Goal: Task Accomplishment & Management: Use online tool/utility

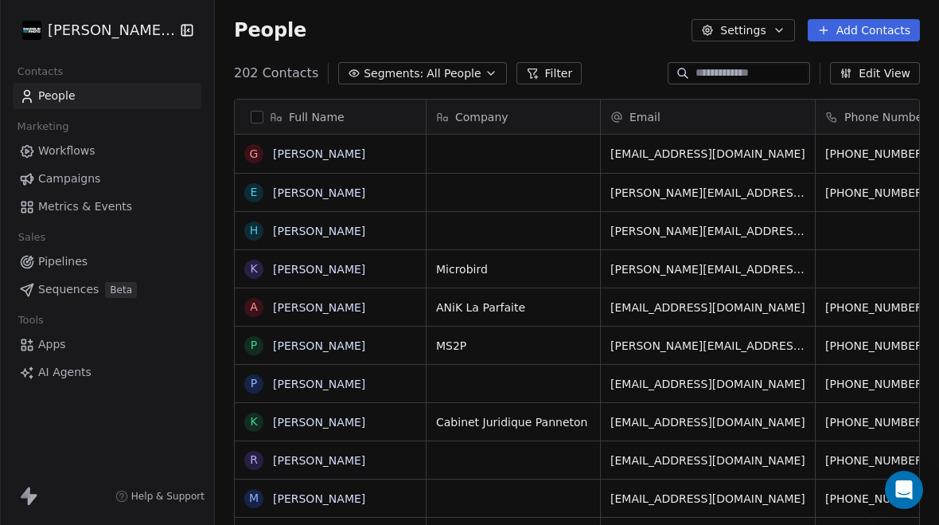
scroll to position [535, 724]
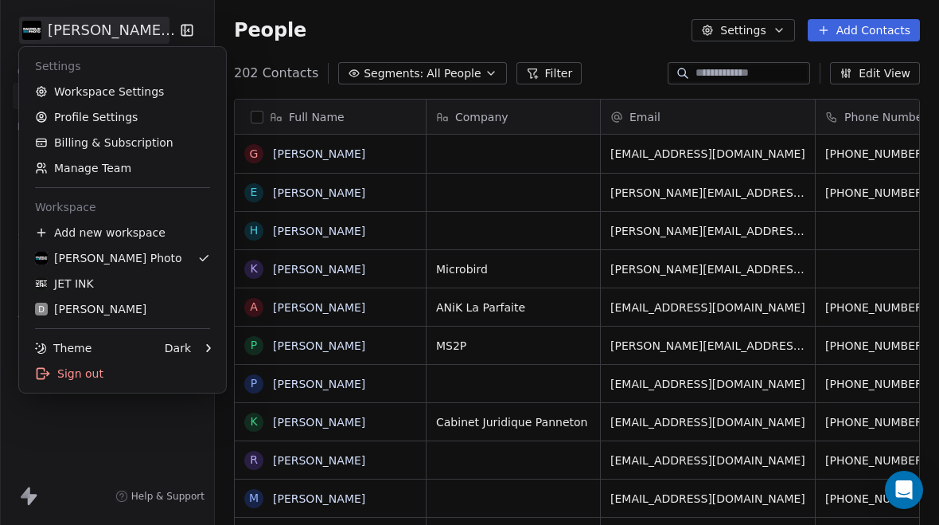
click at [76, 289] on div "JET INK" at bounding box center [64, 283] width 59 height 16
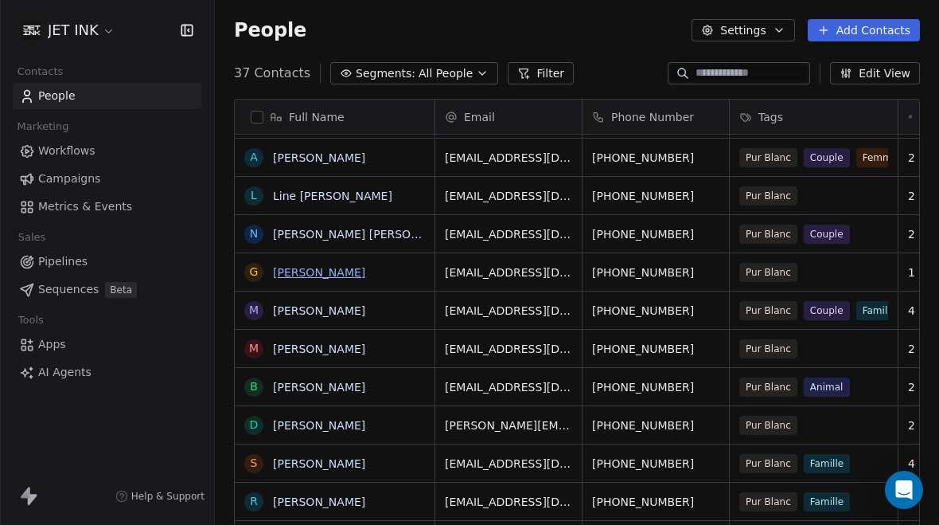
click at [308, 276] on link "[PERSON_NAME]" at bounding box center [319, 272] width 92 height 13
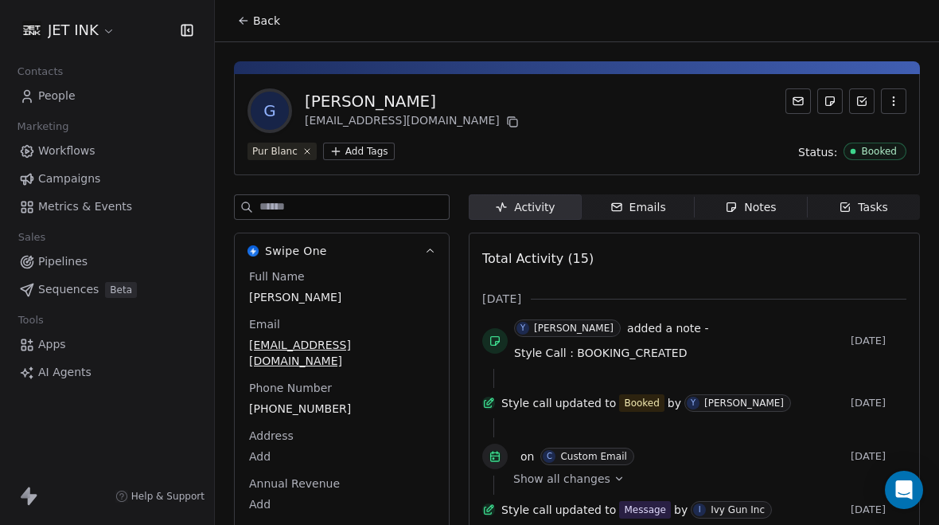
click at [761, 205] on div "Notes" at bounding box center [750, 207] width 51 height 17
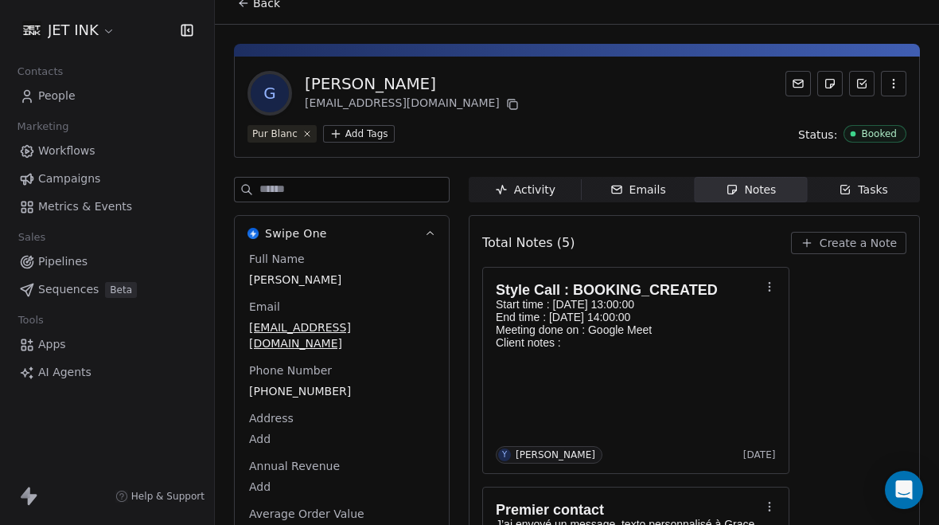
scroll to position [22, 0]
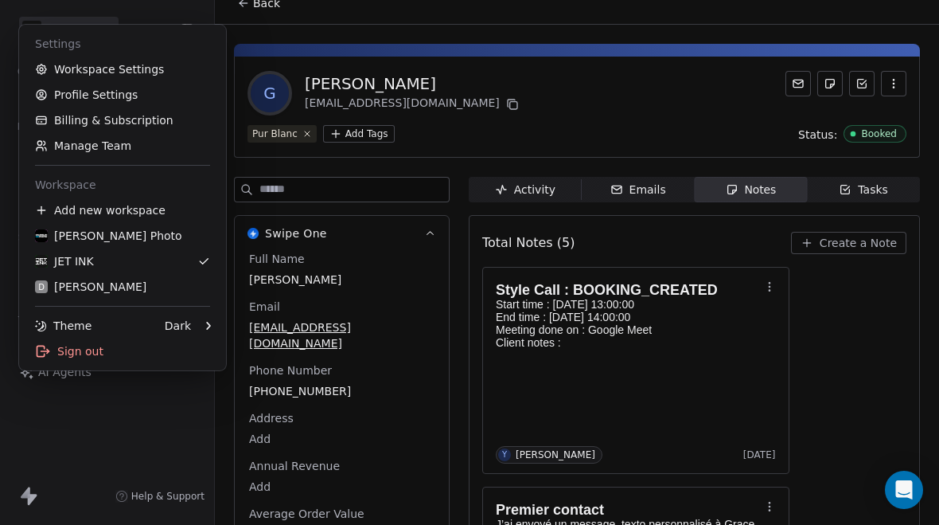
click at [97, 243] on div "[PERSON_NAME] Photo" at bounding box center [108, 236] width 147 height 16
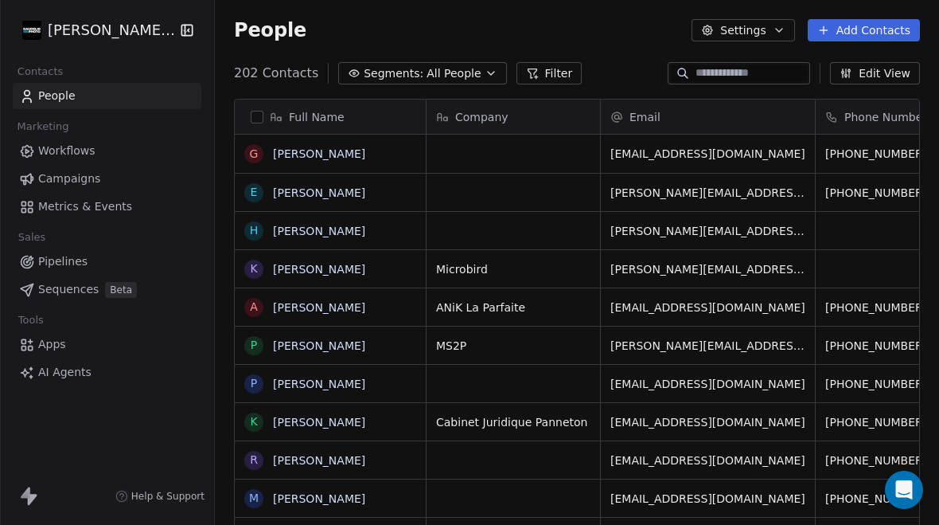
scroll to position [535, 724]
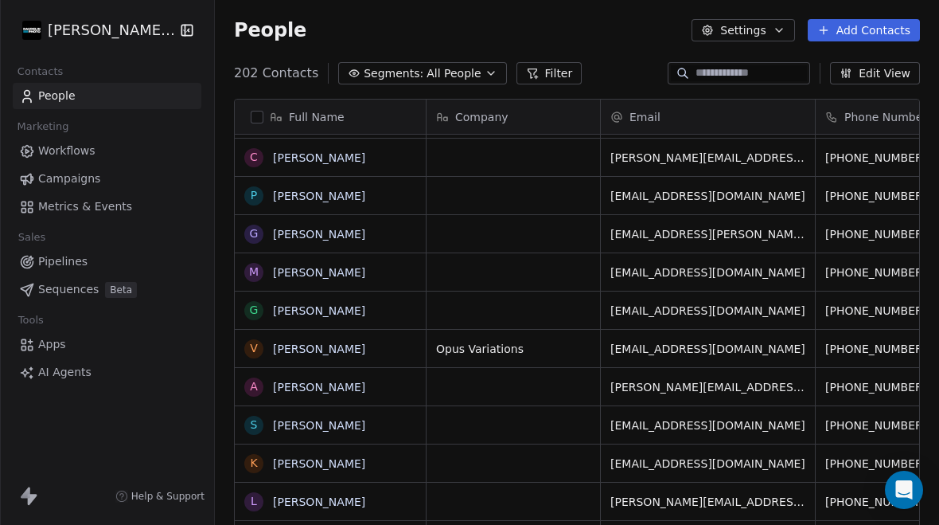
click at [75, 181] on span "Campaigns" at bounding box center [69, 178] width 62 height 17
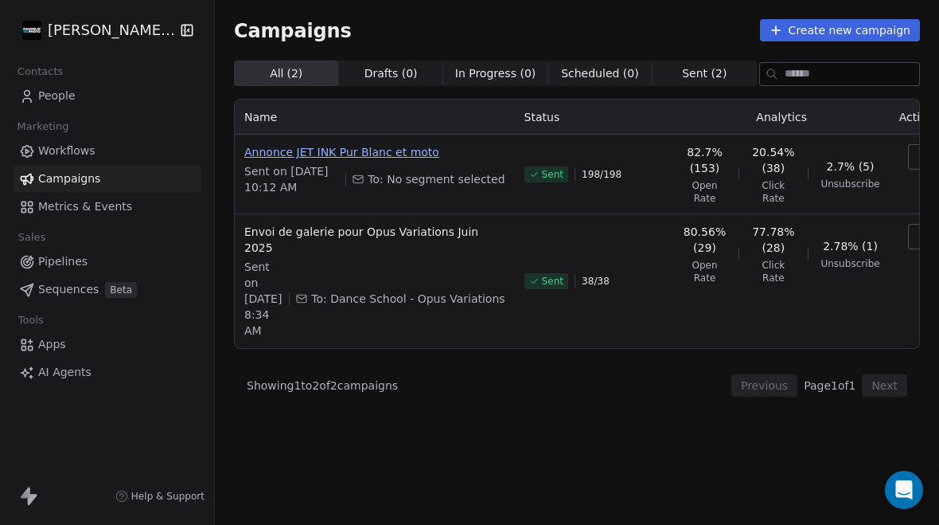
click at [419, 159] on span "Annonce JET INK Pur Blanc et moto" at bounding box center [374, 152] width 261 height 16
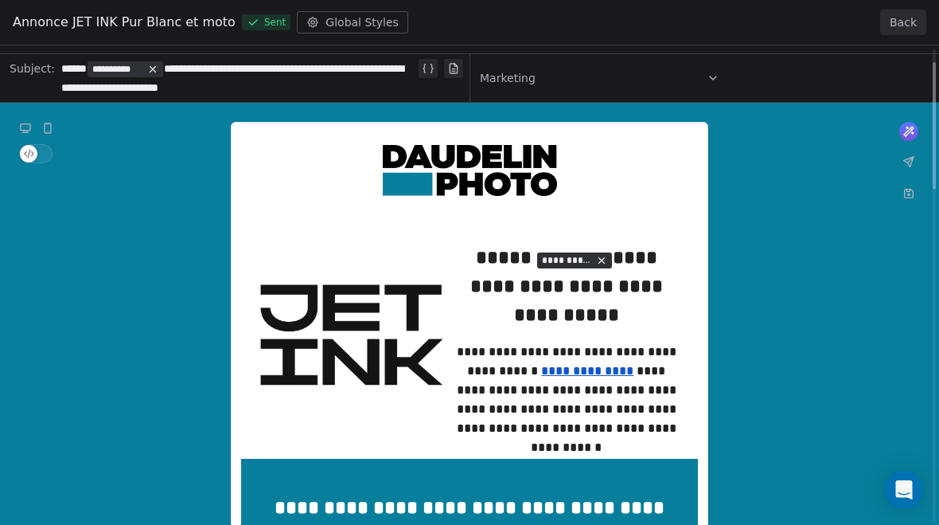
scroll to position [58, 0]
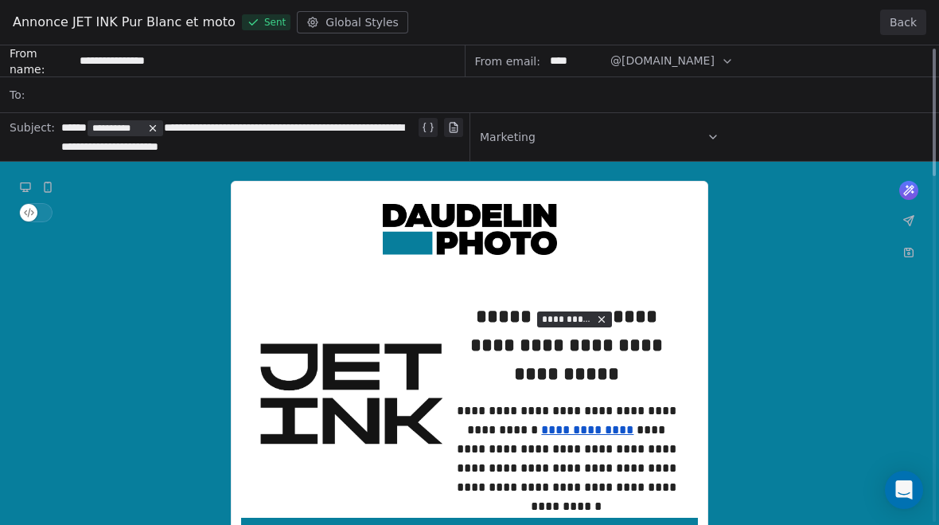
scroll to position [0, 0]
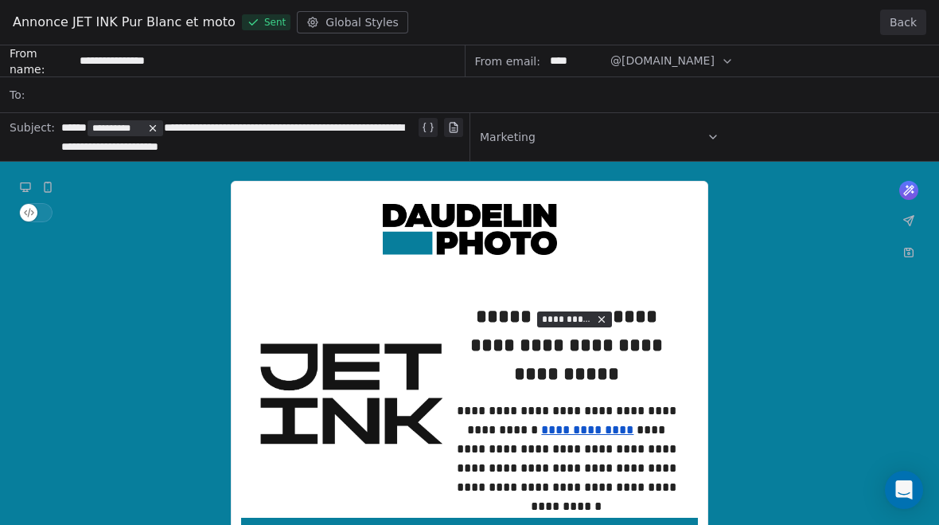
click at [907, 22] on button "Back" at bounding box center [903, 22] width 46 height 25
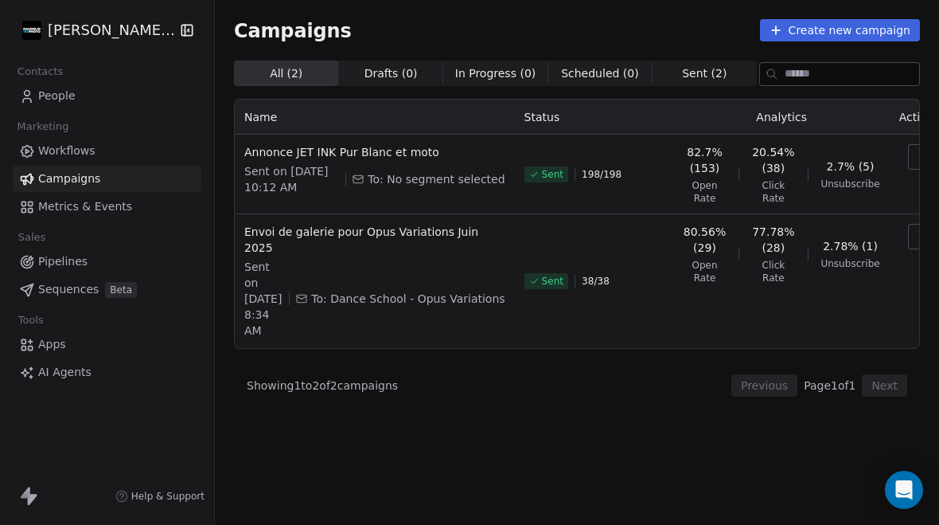
click at [907, 22] on button "Create new campaign" at bounding box center [840, 30] width 160 height 22
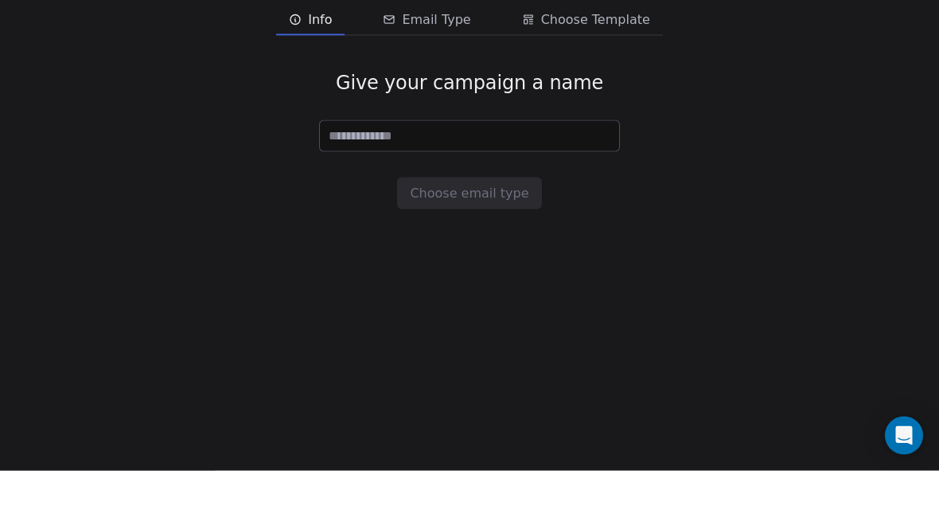
scroll to position [57, 0]
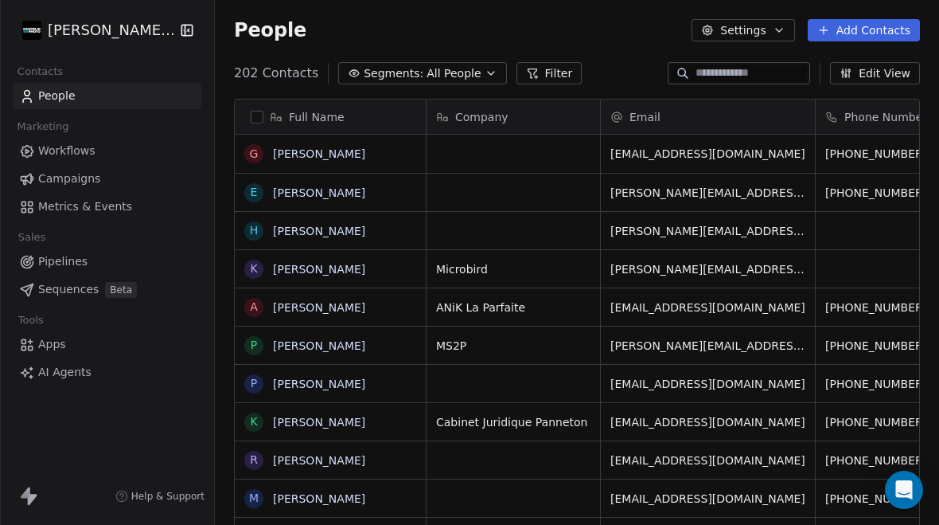
scroll to position [535, 724]
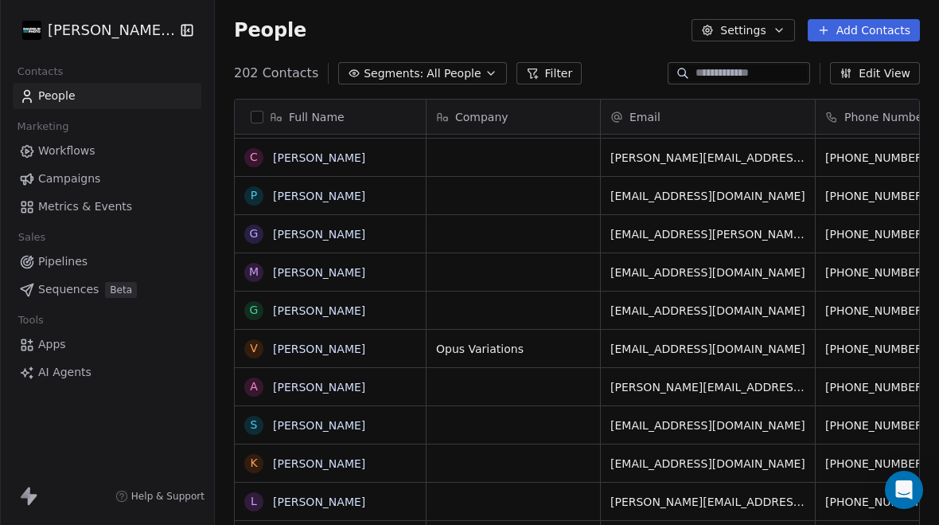
click at [80, 181] on span "Campaigns" at bounding box center [69, 178] width 62 height 17
